Goal: Browse casually: Explore the website without a specific task or goal

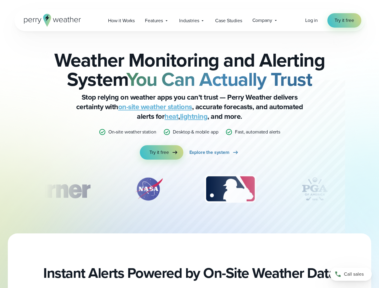
click at [189, 144] on div "Weather Monitoring and Alerting System You Can Actually Trust Stop relying on w…" at bounding box center [189, 104] width 290 height 109
click at [189, 20] on span "Industries" at bounding box center [189, 20] width 20 height 7
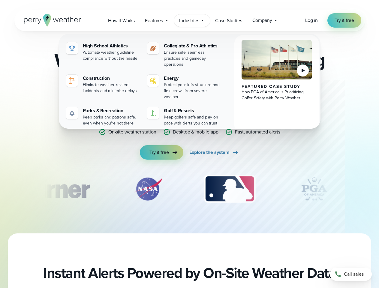
click at [190, 189] on div "slideshow" at bounding box center [189, 189] width 290 height 30
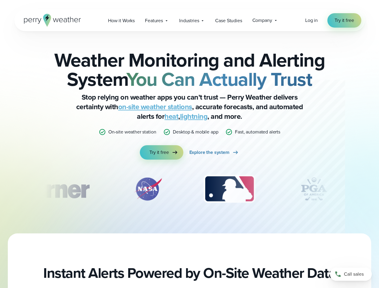
click at [0, 189] on div "Weather Monitoring and Alerting System You Can Actually Trust Stop relying on w…" at bounding box center [189, 132] width 379 height 202
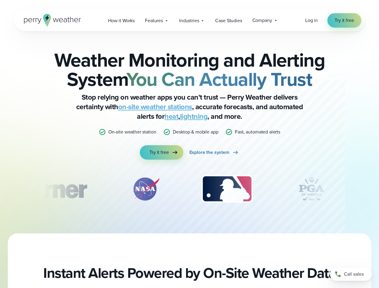
click at [0, 189] on div "Weather Monitoring and Alerting System You Can Actually Trust Stop relying on w…" at bounding box center [189, 132] width 379 height 202
